Goal: Entertainment & Leisure: Consume media (video, audio)

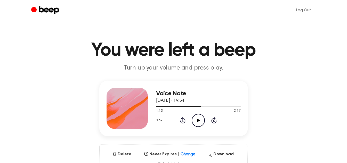
click at [199, 116] on icon "Play Audio" at bounding box center [197, 120] width 13 height 13
click at [197, 121] on icon at bounding box center [198, 120] width 2 height 3
click at [199, 121] on icon "Play Audio" at bounding box center [197, 120] width 13 height 13
click at [195, 121] on icon "Pause Audio" at bounding box center [197, 120] width 13 height 13
click at [196, 123] on icon "Play Audio" at bounding box center [197, 120] width 13 height 13
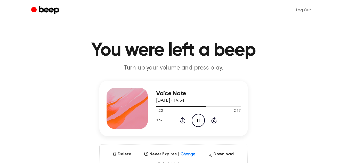
click at [196, 123] on icon "Pause Audio" at bounding box center [197, 120] width 13 height 13
click at [194, 123] on icon "Play Audio" at bounding box center [197, 120] width 13 height 13
click at [200, 118] on icon "Pause Audio" at bounding box center [197, 120] width 13 height 13
click at [193, 124] on circle at bounding box center [198, 120] width 13 height 13
click at [202, 119] on icon "Pause Audio" at bounding box center [197, 120] width 13 height 13
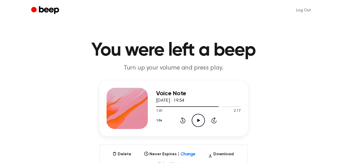
click at [183, 120] on icon "Rewind 5 seconds" at bounding box center [183, 120] width 6 height 7
click at [200, 119] on icon "Play Audio" at bounding box center [197, 120] width 13 height 13
click at [200, 119] on icon "Pause Audio" at bounding box center [197, 120] width 13 height 13
click at [180, 118] on icon "Rewind 5 seconds" at bounding box center [183, 120] width 6 height 7
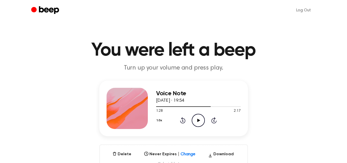
click at [191, 121] on icon "Play Audio" at bounding box center [197, 120] width 13 height 13
click at [181, 123] on icon "Rewind 5 seconds" at bounding box center [183, 120] width 6 height 7
click at [198, 121] on icon "Pause Audio" at bounding box center [197, 120] width 13 height 13
click at [180, 121] on icon "Rewind 5 seconds" at bounding box center [183, 120] width 6 height 7
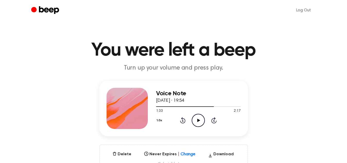
click at [194, 120] on icon "Play Audio" at bounding box center [197, 120] width 13 height 13
click at [194, 120] on icon "Pause Audio" at bounding box center [197, 120] width 13 height 13
click at [198, 120] on icon at bounding box center [198, 120] width 3 height 3
click at [198, 120] on icon "Pause Audio" at bounding box center [197, 120] width 13 height 13
click at [180, 120] on icon "Rewind 5 seconds" at bounding box center [183, 120] width 6 height 7
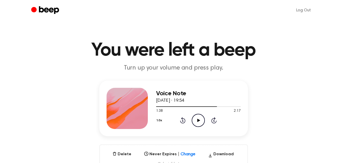
click at [198, 119] on icon "Play Audio" at bounding box center [197, 120] width 13 height 13
click at [181, 121] on icon "Rewind 5 seconds" at bounding box center [183, 120] width 6 height 7
click at [194, 120] on icon "Pause Audio" at bounding box center [197, 120] width 13 height 13
click at [194, 120] on icon "Play Audio" at bounding box center [197, 120] width 13 height 13
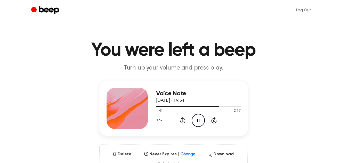
click at [194, 120] on icon "Pause Audio" at bounding box center [197, 120] width 13 height 13
click at [194, 120] on icon "Play Audio" at bounding box center [197, 120] width 13 height 13
click at [194, 120] on icon "Pause Audio" at bounding box center [197, 120] width 13 height 13
click at [197, 120] on icon "Play Audio" at bounding box center [197, 120] width 13 height 13
click at [197, 120] on icon at bounding box center [198, 120] width 2 height 3
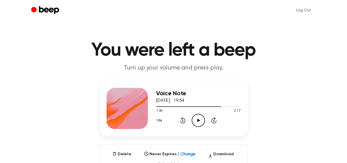
click at [200, 115] on icon "Play Audio" at bounding box center [197, 120] width 13 height 13
click at [196, 127] on icon "Pause Audio" at bounding box center [197, 120] width 13 height 13
click at [198, 118] on icon "Play Audio" at bounding box center [197, 120] width 13 height 13
click at [198, 118] on icon "Pause Audio" at bounding box center [197, 120] width 13 height 13
click at [194, 116] on icon "Play Audio" at bounding box center [197, 120] width 13 height 13
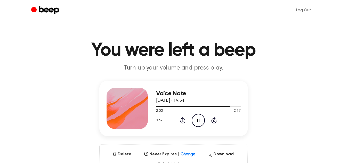
click at [194, 116] on icon "Pause Audio" at bounding box center [197, 120] width 13 height 13
click at [197, 124] on icon "Play Audio" at bounding box center [197, 120] width 13 height 13
click at [198, 121] on icon "Pause Audio" at bounding box center [197, 120] width 13 height 13
click at [181, 118] on icon at bounding box center [182, 120] width 5 height 6
click at [193, 123] on icon "Play Audio" at bounding box center [197, 120] width 13 height 13
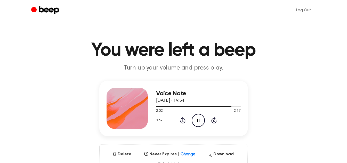
click at [197, 122] on icon "Pause Audio" at bounding box center [197, 120] width 13 height 13
click at [196, 119] on icon "Play Audio" at bounding box center [197, 120] width 13 height 13
click at [196, 119] on icon "Pause Audio" at bounding box center [197, 120] width 13 height 13
click at [198, 117] on icon "Play Audio" at bounding box center [197, 120] width 13 height 13
click at [198, 117] on icon "Pause Audio" at bounding box center [197, 120] width 13 height 13
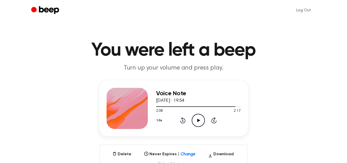
click at [198, 117] on icon "Play Audio" at bounding box center [197, 120] width 13 height 13
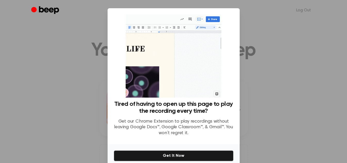
scroll to position [23, 0]
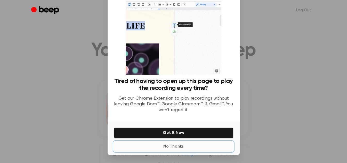
click at [174, 147] on button "No Thanks" at bounding box center [174, 146] width 120 height 10
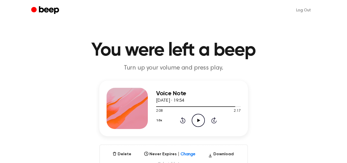
click at [184, 122] on icon "Rewind 5 seconds" at bounding box center [183, 120] width 6 height 7
click at [198, 119] on icon at bounding box center [198, 120] width 3 height 3
click at [198, 119] on icon "Pause Audio" at bounding box center [197, 120] width 13 height 13
click at [201, 119] on icon "Play Audio" at bounding box center [197, 120] width 13 height 13
click at [182, 121] on icon "Rewind 5 seconds" at bounding box center [183, 120] width 6 height 7
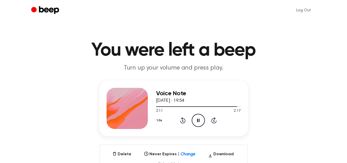
click at [194, 121] on icon "Pause Audio" at bounding box center [197, 120] width 13 height 13
click at [182, 121] on icon at bounding box center [182, 121] width 1 height 2
click at [196, 117] on icon "Play Audio" at bounding box center [197, 120] width 13 height 13
